Goal: Check status: Check status

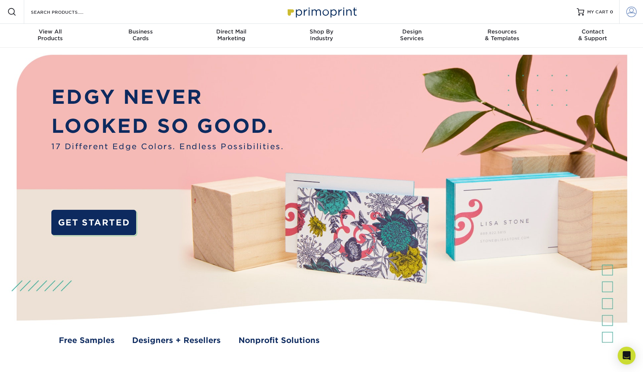
click at [635, 12] on span at bounding box center [631, 12] width 10 height 10
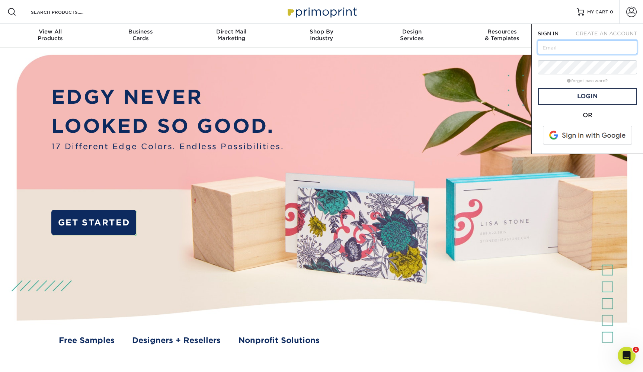
click at [599, 48] on input "text" at bounding box center [587, 47] width 99 height 14
click at [601, 136] on span at bounding box center [588, 135] width 95 height 19
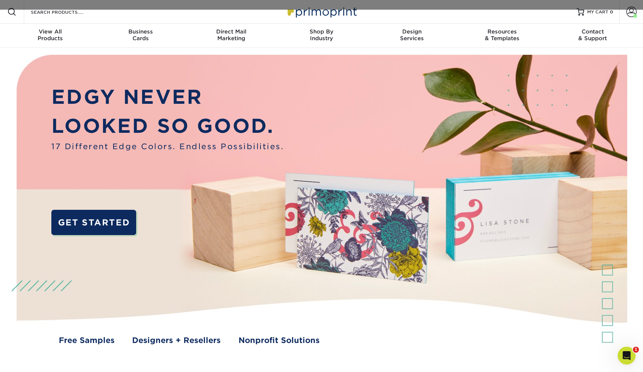
click at [637, 65] on img at bounding box center [321, 207] width 637 height 318
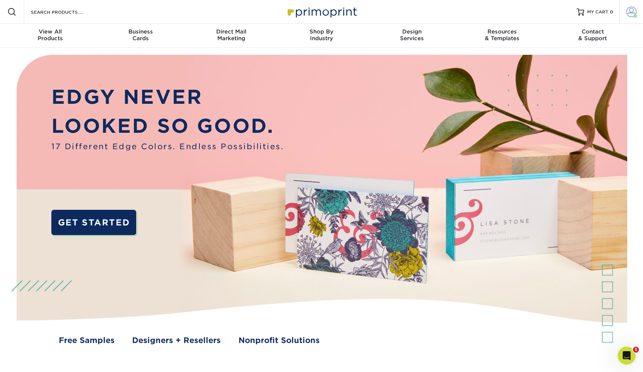
click at [630, 16] on span at bounding box center [631, 12] width 10 height 10
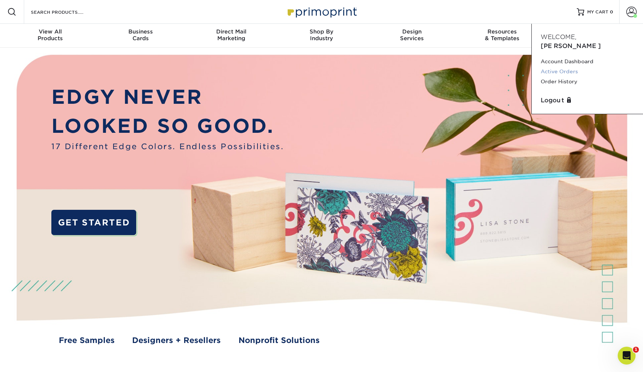
click at [570, 67] on link "Active Orders" at bounding box center [587, 72] width 93 height 10
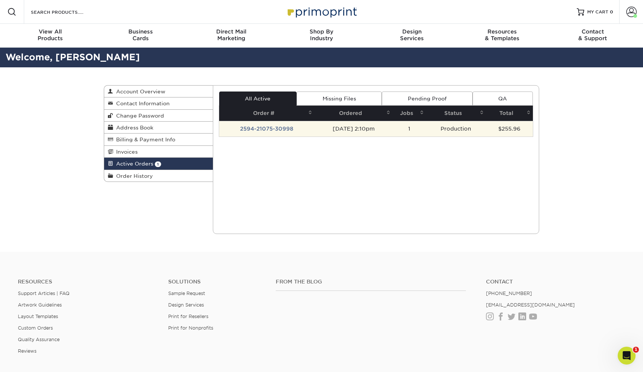
click at [470, 129] on td "Production" at bounding box center [456, 129] width 60 height 16
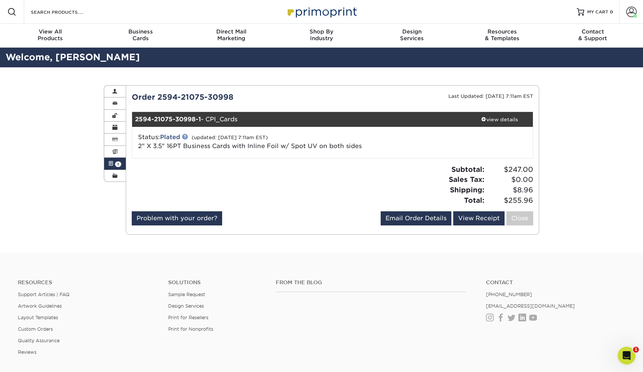
click at [186, 135] on link at bounding box center [185, 137] width 6 height 6
click at [377, 144] on div "Status: Plated (updated: 09/05/2025 7:11am EST) 2" X 3.5" 16PT Business Cards w…" at bounding box center [265, 142] width 267 height 18
click at [528, 220] on link "Close" at bounding box center [519, 218] width 27 height 14
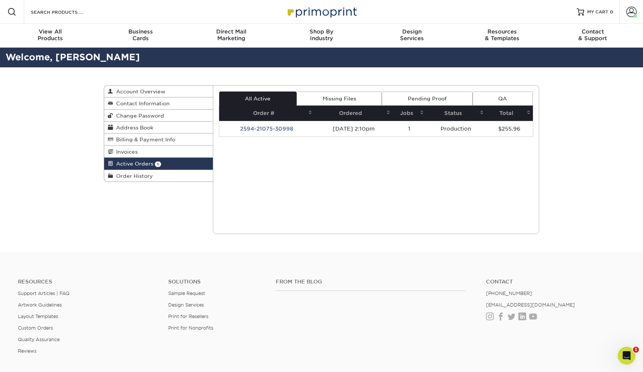
click at [79, 120] on div "Active Orders Account Overview Contact Information Change Password Address Book…" at bounding box center [321, 159] width 643 height 185
